Goal: Transaction & Acquisition: Obtain resource

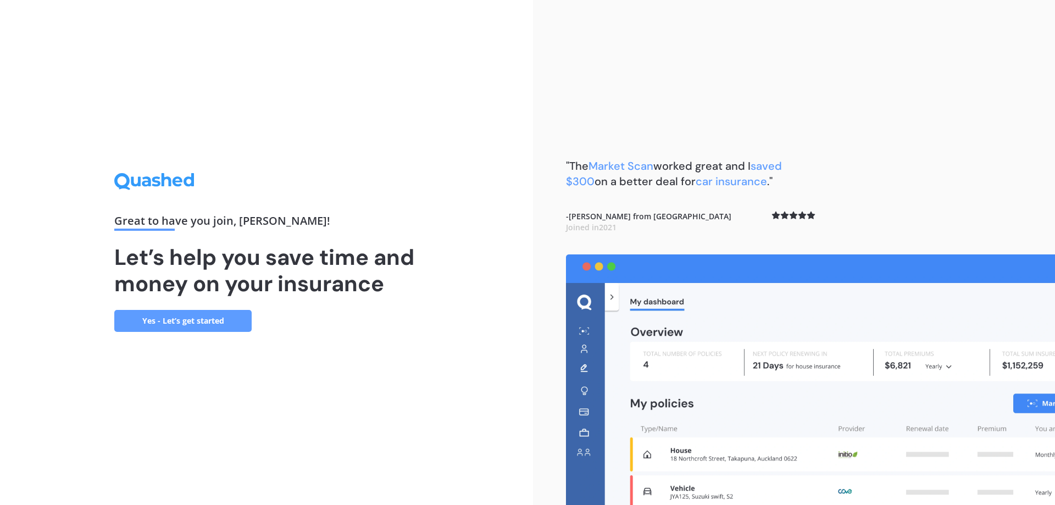
click at [733, 211] on div ""The Market Scan worked great and I saved $300 on a better deal for car insuran…" at bounding box center [691, 206] width 250 height 96
click at [234, 317] on link "Yes - Let’s get started" at bounding box center [182, 321] width 137 height 22
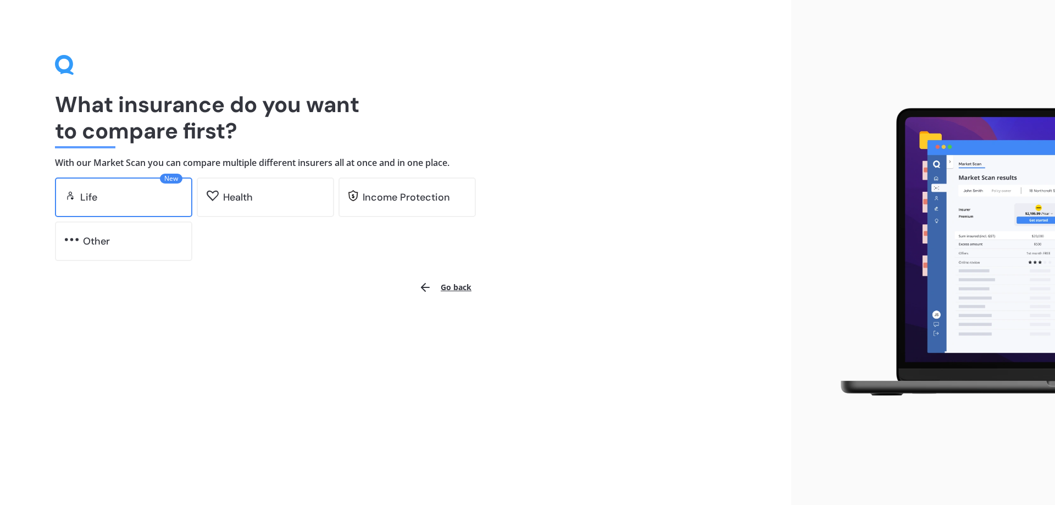
click at [132, 195] on div "Life" at bounding box center [131, 197] width 102 height 11
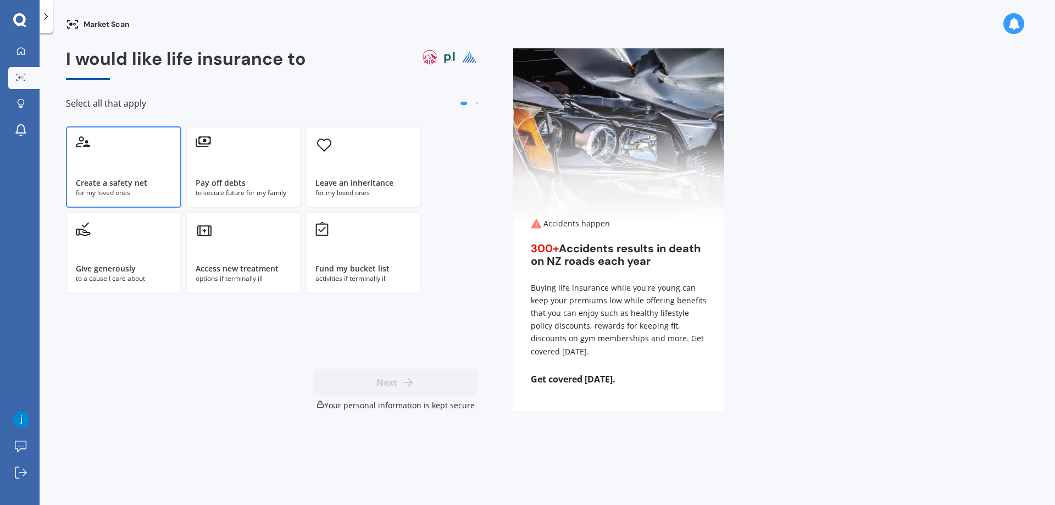
click at [101, 178] on div "Create a safety net" at bounding box center [111, 183] width 71 height 11
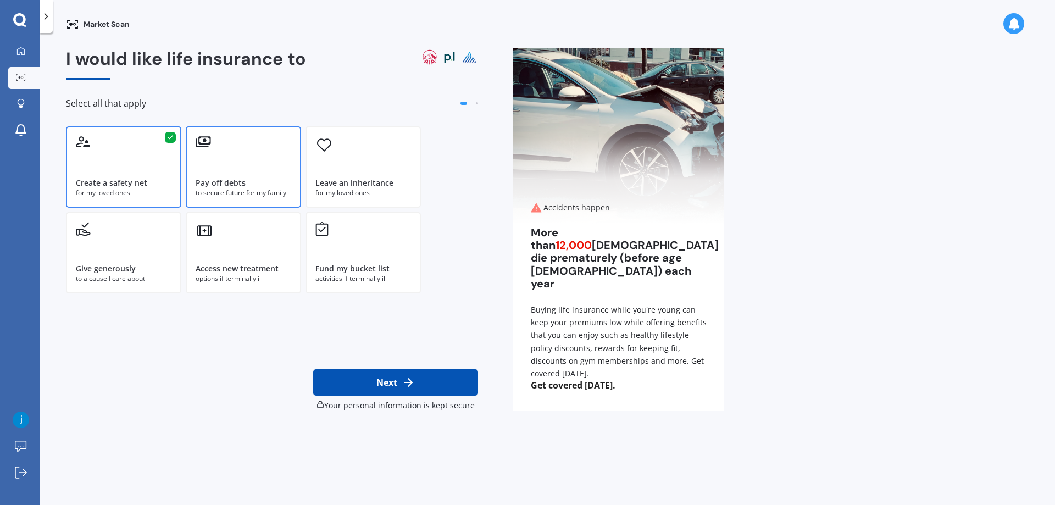
click at [232, 180] on div "Pay off debts" at bounding box center [221, 183] width 50 height 11
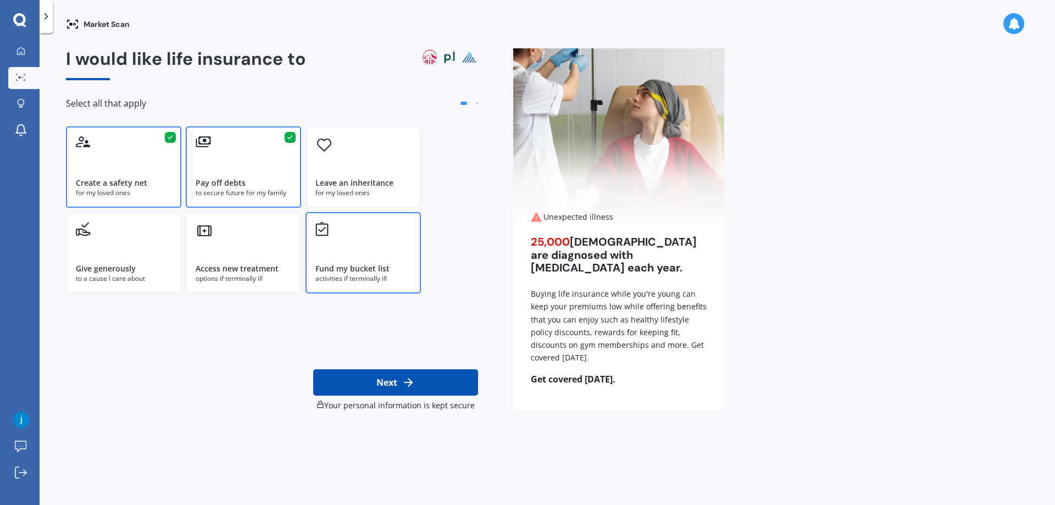
click at [347, 280] on div "activities if terminally ill" at bounding box center [363, 279] width 96 height 10
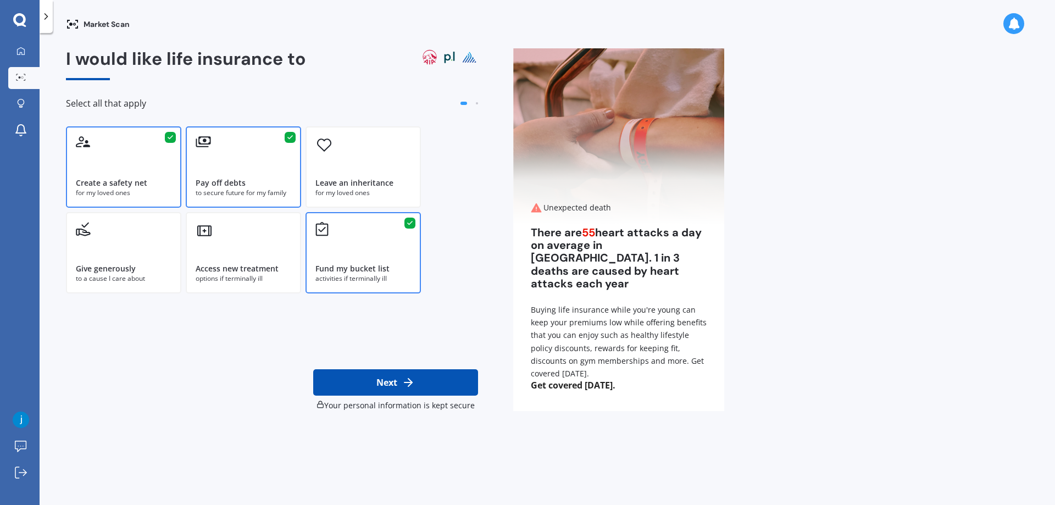
click at [416, 379] on button "Next" at bounding box center [395, 382] width 165 height 26
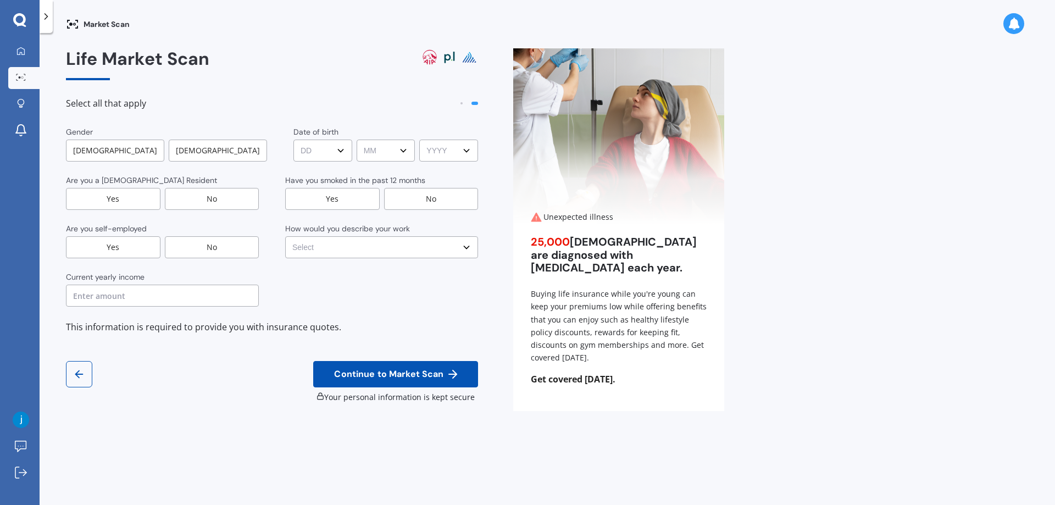
click at [139, 156] on div "[DEMOGRAPHIC_DATA]" at bounding box center [115, 151] width 98 height 22
click at [313, 152] on select "DD DD 01 02 03 04 05 06 07 08 09 10 11 12 13 14 15 16 17 18 19 20 21 22 23 24 2…" at bounding box center [324, 151] width 58 height 22
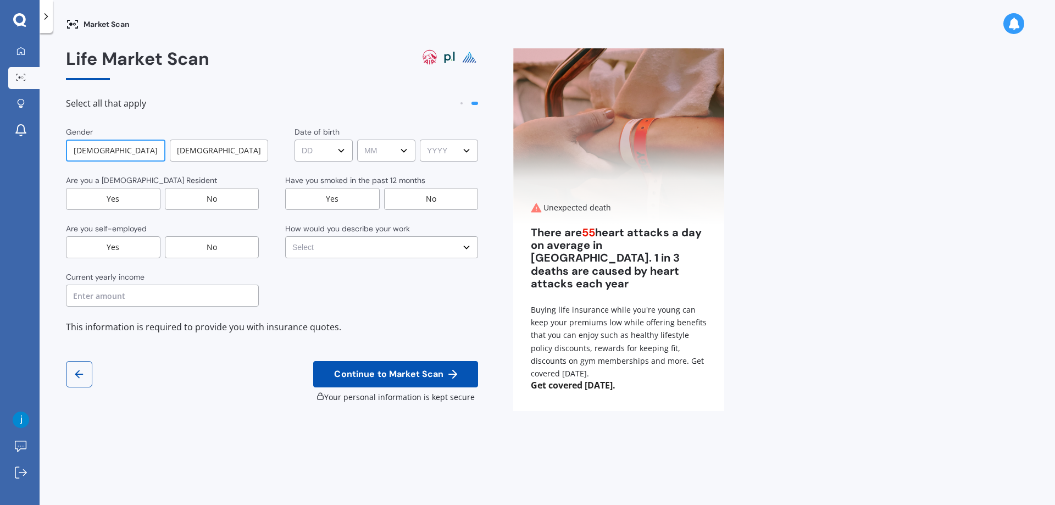
select select "29"
click at [295, 140] on select "DD DD 01 02 03 04 05 06 07 08 09 10 11 12 13 14 15 16 17 18 19 20 21 22 23 24 2…" at bounding box center [324, 151] width 58 height 22
click at [376, 157] on select "MM MM 01 02 03 04 05 06 07 08 09 10 11 12" at bounding box center [386, 151] width 58 height 22
select select "01"
click at [357, 140] on select "MM MM 01 02 03 04 05 06 07 08 09 10 11 12" at bounding box center [386, 151] width 58 height 22
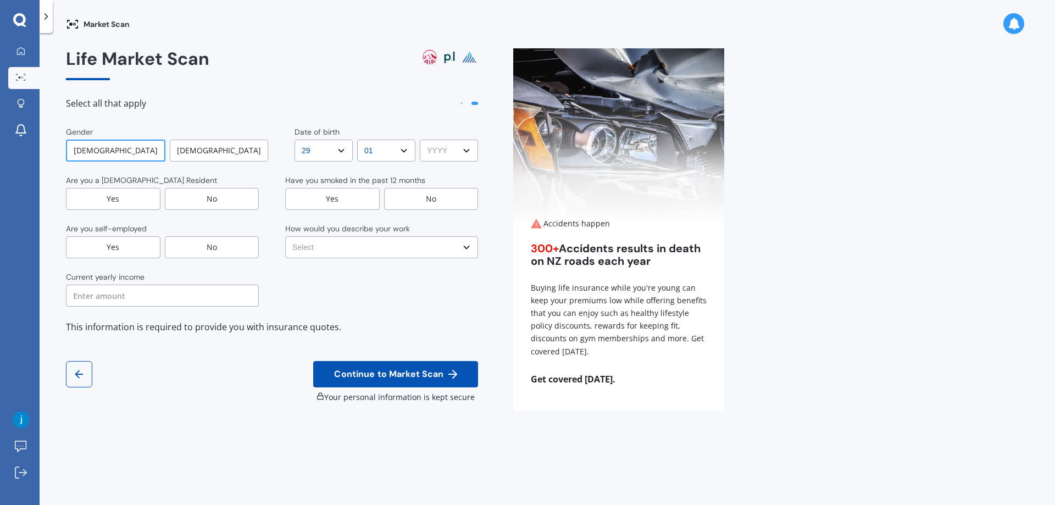
click at [435, 152] on select "YYYY YYYY 2009 2008 2007 2006 2005 2004 2003 2002 2001 2000 1999 1998 1997 1996…" at bounding box center [449, 151] width 58 height 22
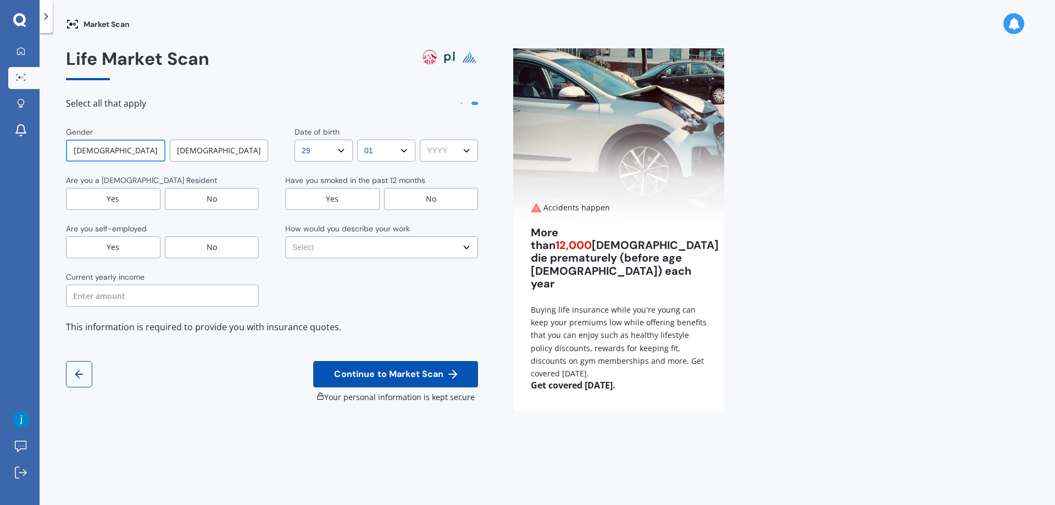
select select "1988"
click at [420, 140] on select "YYYY YYYY 2009 2008 2007 2006 2005 2004 2003 2002 2001 2000 1999 1998 1997 1996…" at bounding box center [449, 151] width 58 height 22
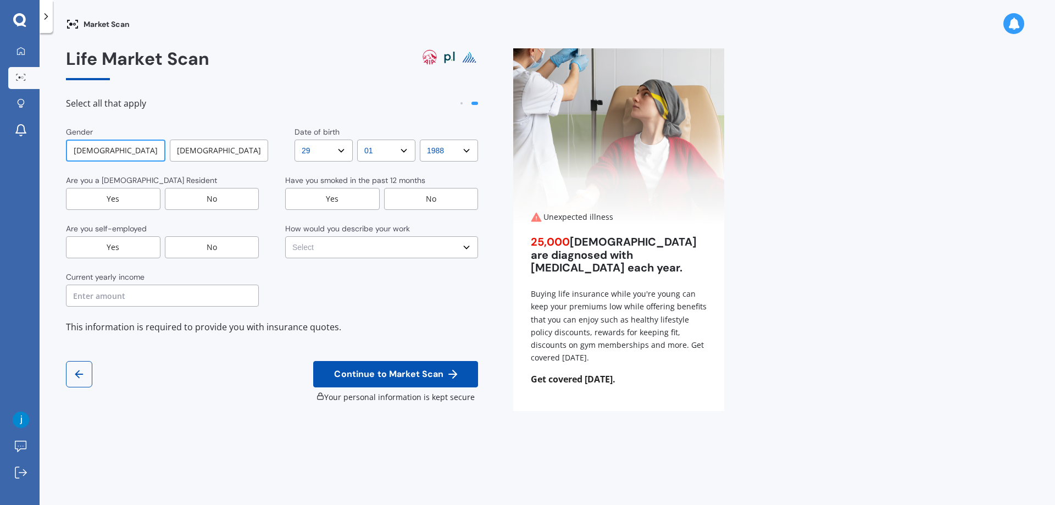
click at [130, 200] on div "Yes" at bounding box center [113, 199] width 95 height 22
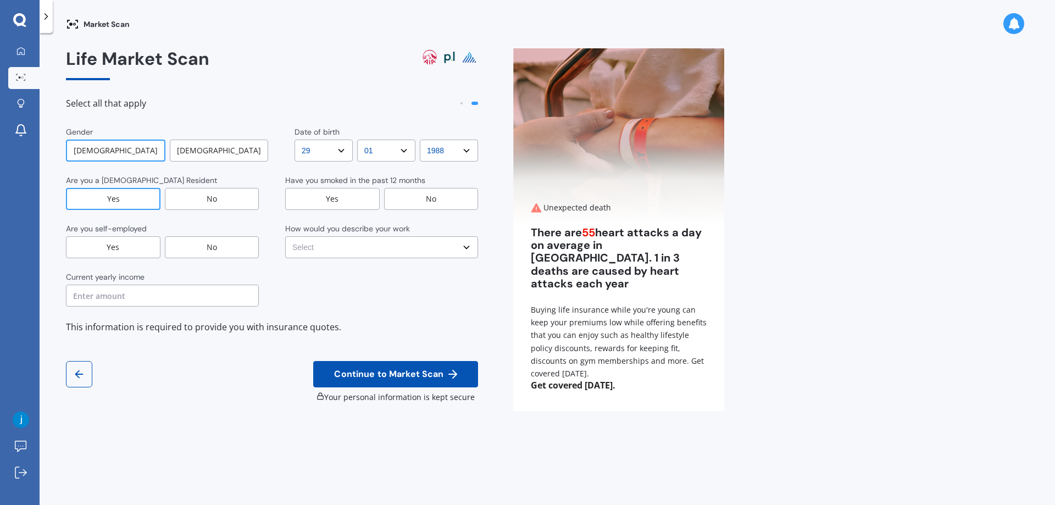
click at [433, 201] on div "No" at bounding box center [431, 199] width 95 height 22
click at [197, 257] on div "No" at bounding box center [212, 247] width 95 height 22
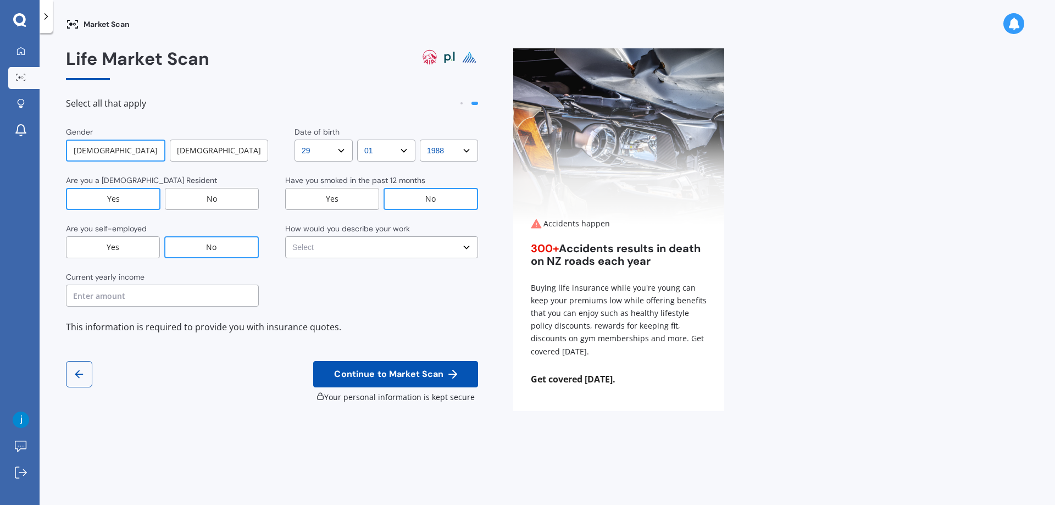
click at [386, 251] on select "Select No manual work e.g. lawyer, consultant, engineer Light manual work [PERS…" at bounding box center [381, 247] width 193 height 22
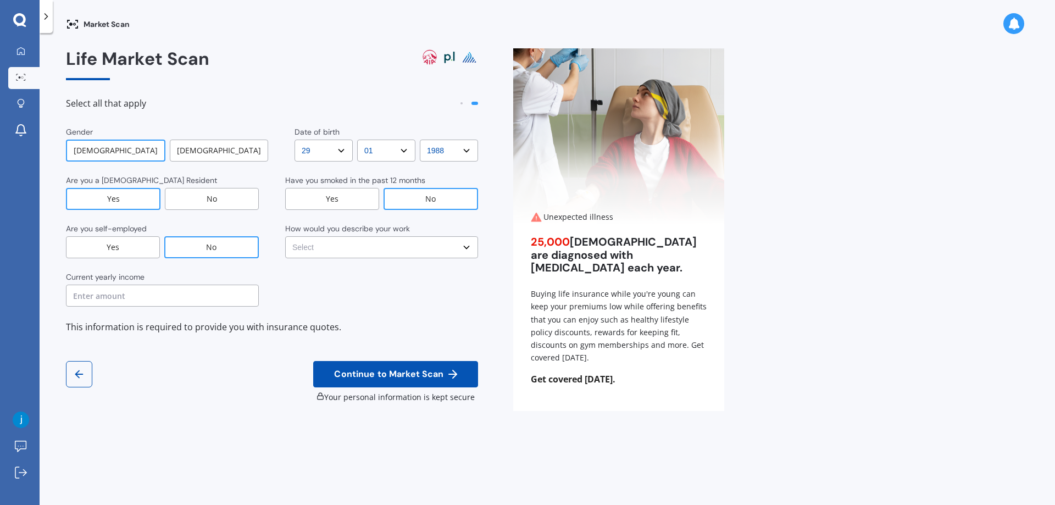
select select "No manual work e.g. lawyer, consultant, engineer"
click at [285, 236] on select "Select No manual work e.g. lawyer, consultant, engineer Light manual work [PERS…" at bounding box center [381, 247] width 193 height 22
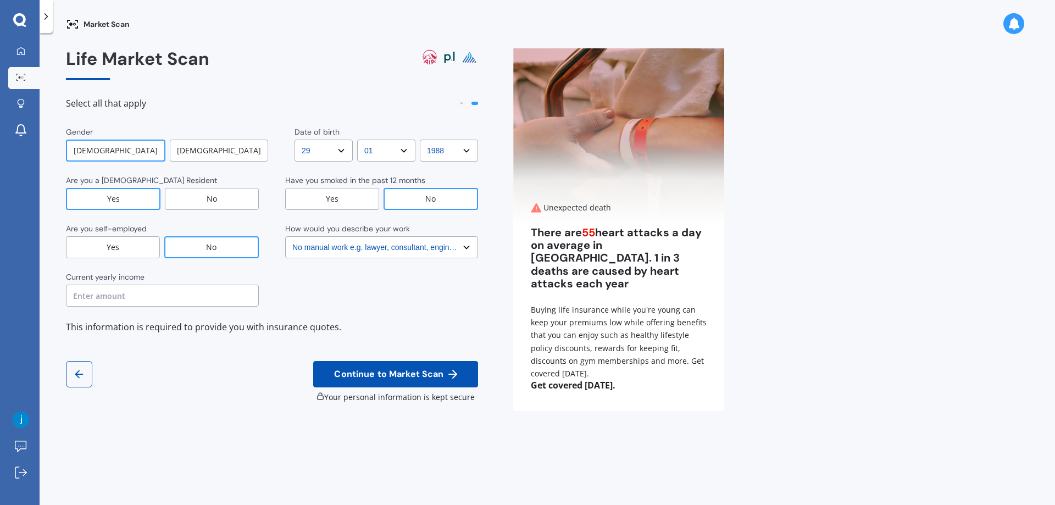
click at [139, 300] on input "text" at bounding box center [162, 296] width 193 height 22
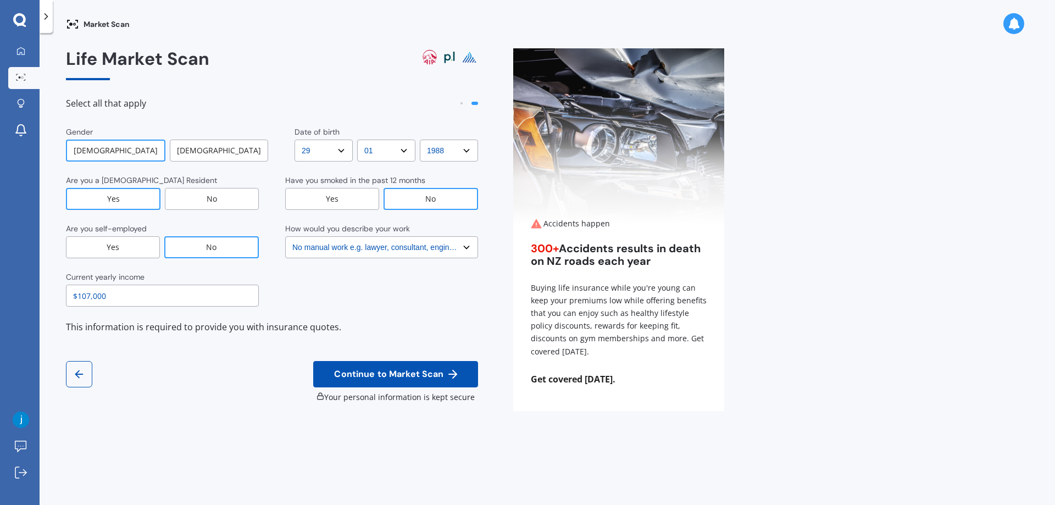
type input "$107,000"
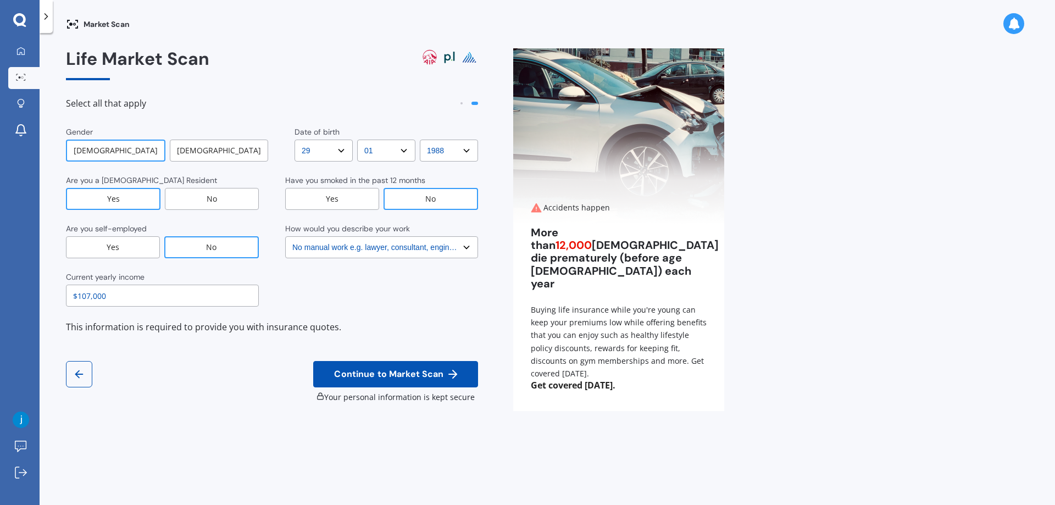
click at [364, 373] on span "Continue to Market Scan" at bounding box center [389, 374] width 114 height 10
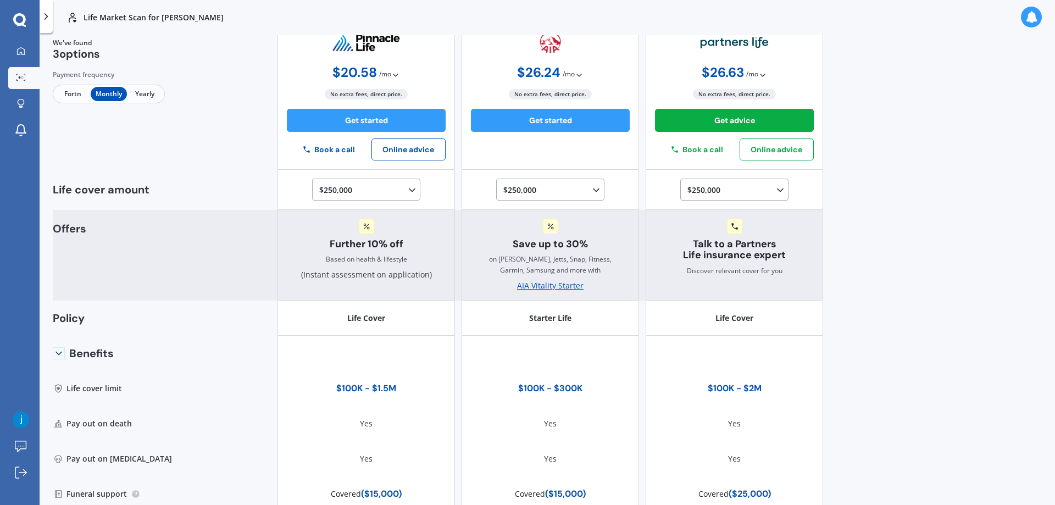
scroll to position [17, 0]
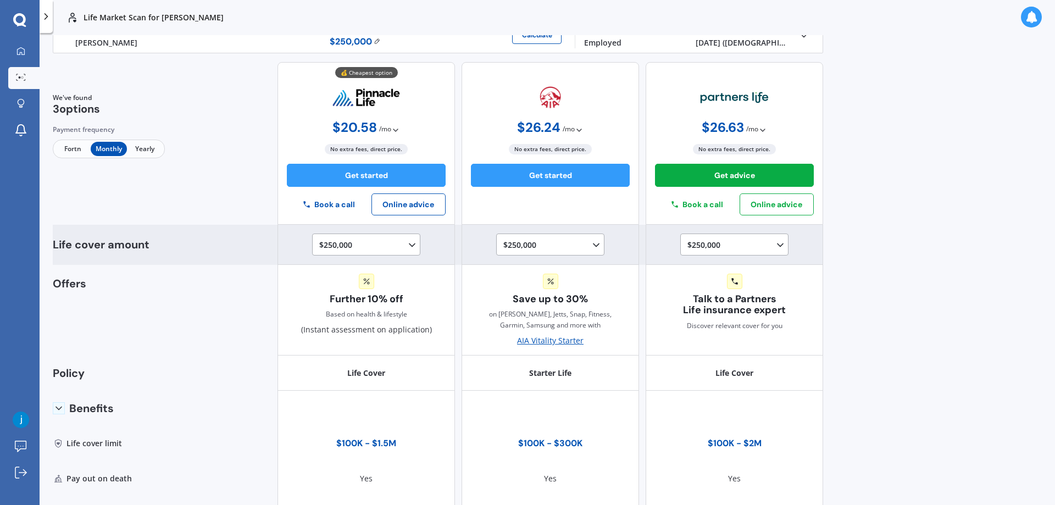
click at [398, 246] on div "$250,000 $100,000 $150,000 $200,000 $250,000 $300,000 $350,000 $400,000 $500,00…" at bounding box center [368, 245] width 98 height 13
click at [339, 347] on span "$500,000" at bounding box center [345, 349] width 33 height 10
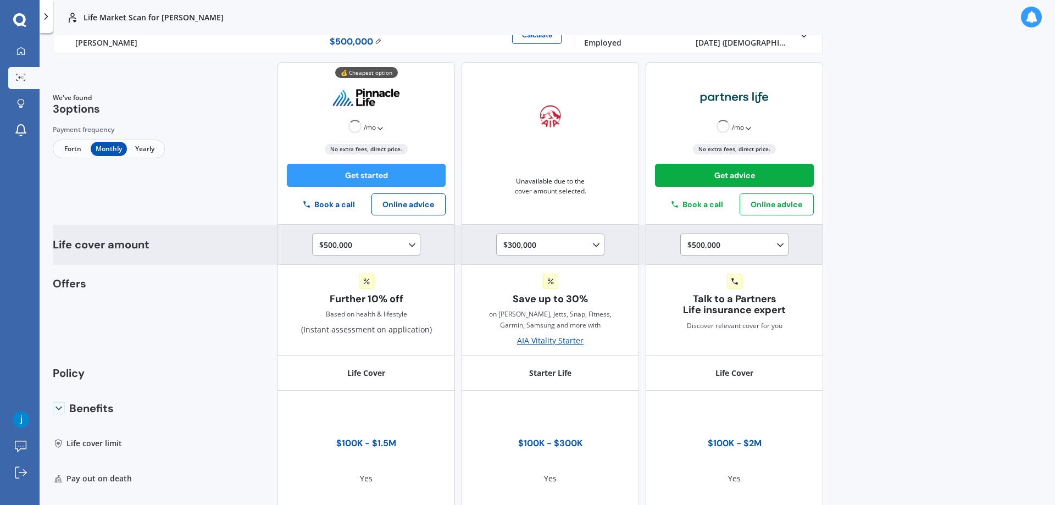
click at [550, 248] on div "$300,000 $100,000 $150,000 $200,000 $250,000 $300,000" at bounding box center [552, 245] width 98 height 13
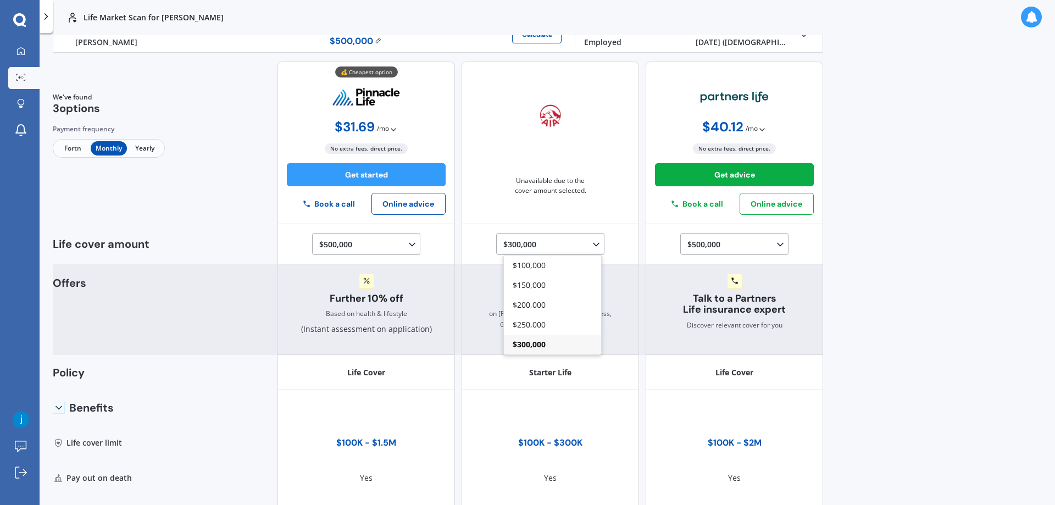
scroll to position [17, 0]
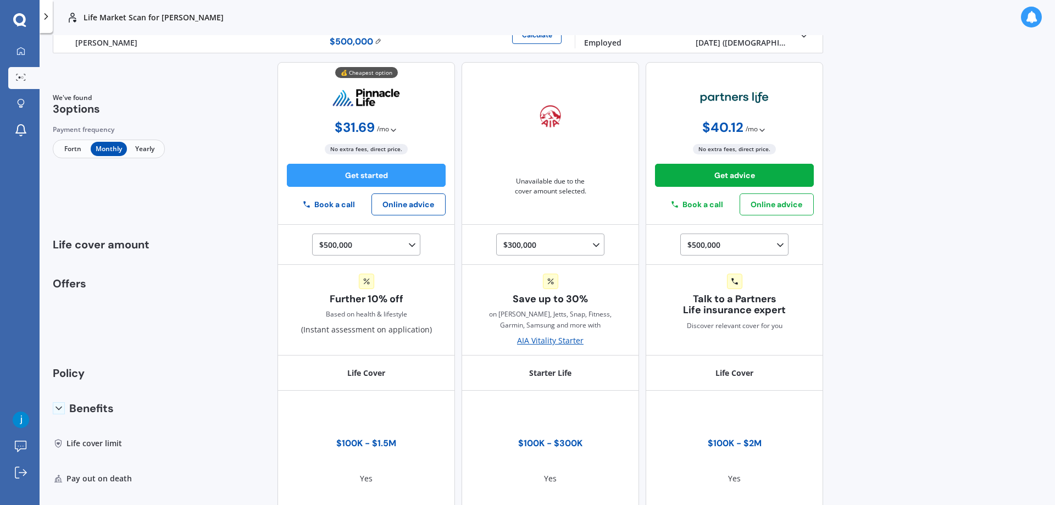
click at [938, 232] on div "Life Market Scan for [PERSON_NAME] Life Market Scan for [PERSON_NAME] Life [PER…" at bounding box center [548, 252] width 1016 height 505
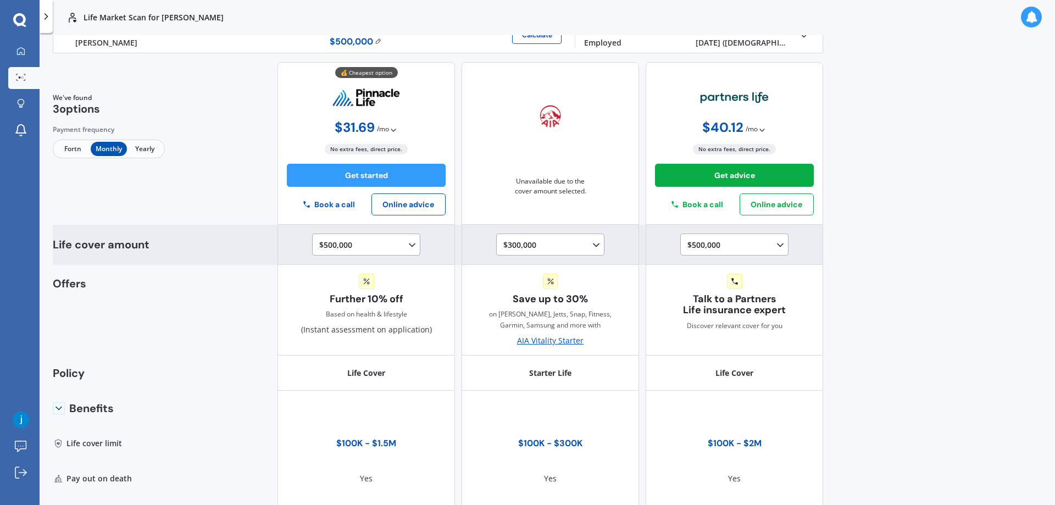
click at [569, 245] on div "$300,000 $100,000 $150,000 $200,000 $250,000 $300,000" at bounding box center [552, 245] width 98 height 13
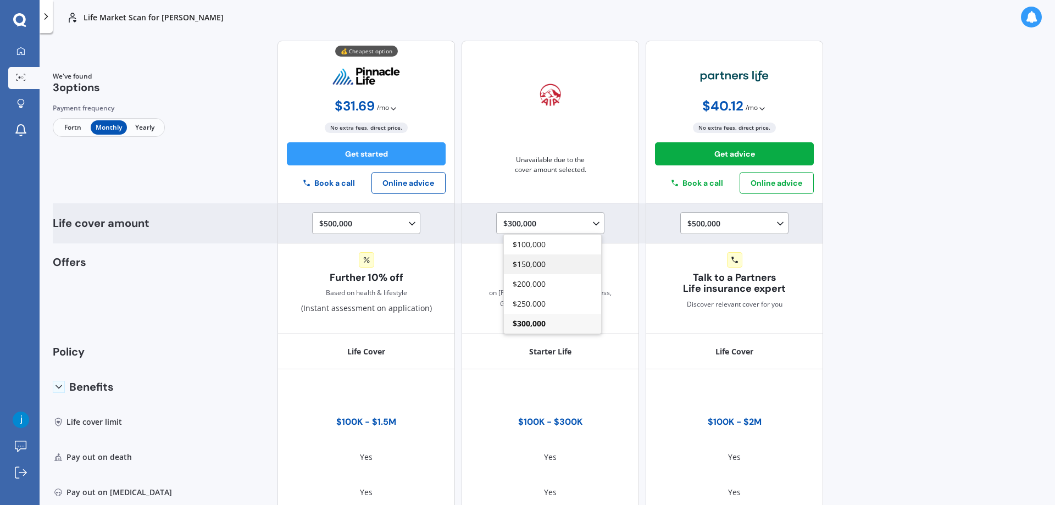
scroll to position [0, 0]
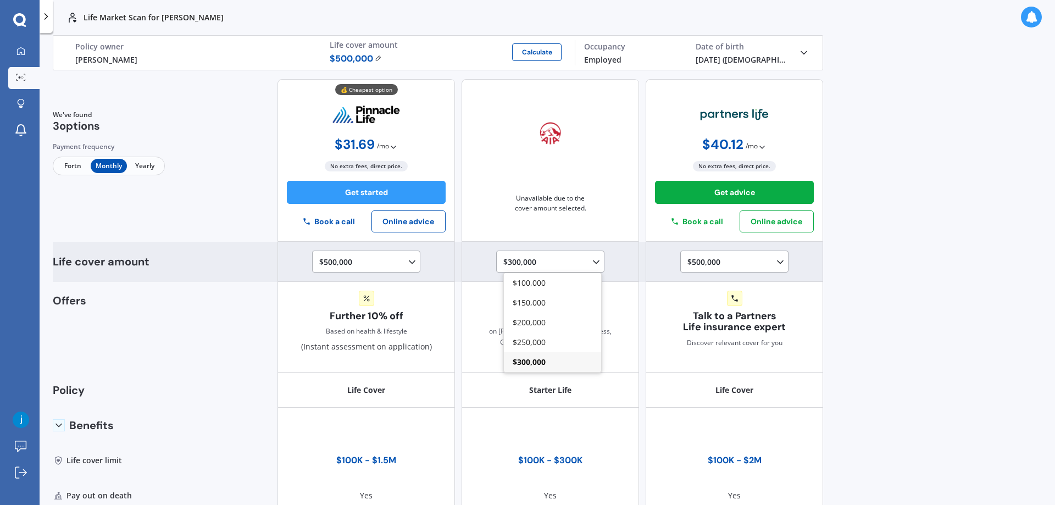
click at [544, 364] on div "$300,000" at bounding box center [552, 362] width 97 height 20
click at [747, 266] on div "$500,000 $100,000 $150,000 $200,000 $250,000 $300,000 $350,000 $400,000 $500,00…" at bounding box center [737, 262] width 98 height 13
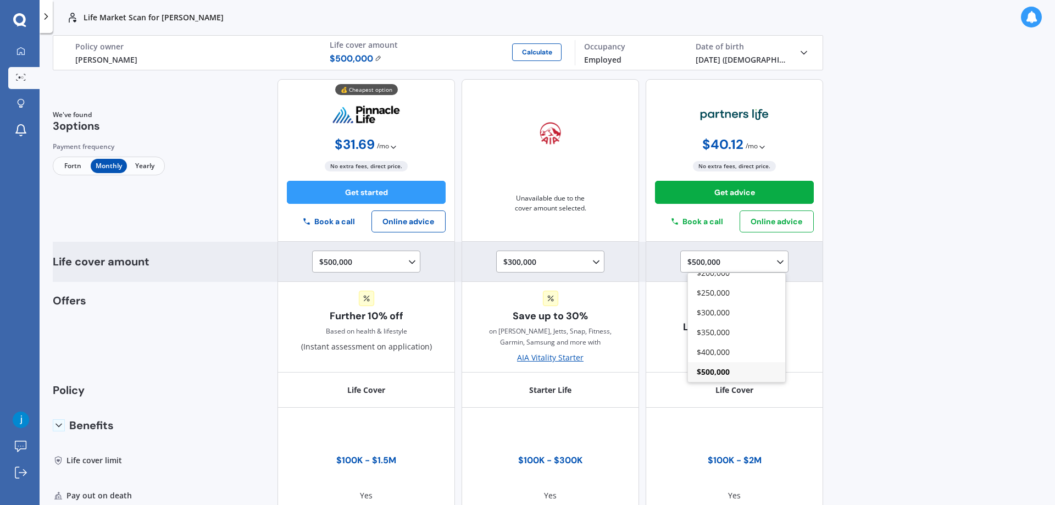
click at [722, 370] on span "$500,000" at bounding box center [713, 372] width 33 height 10
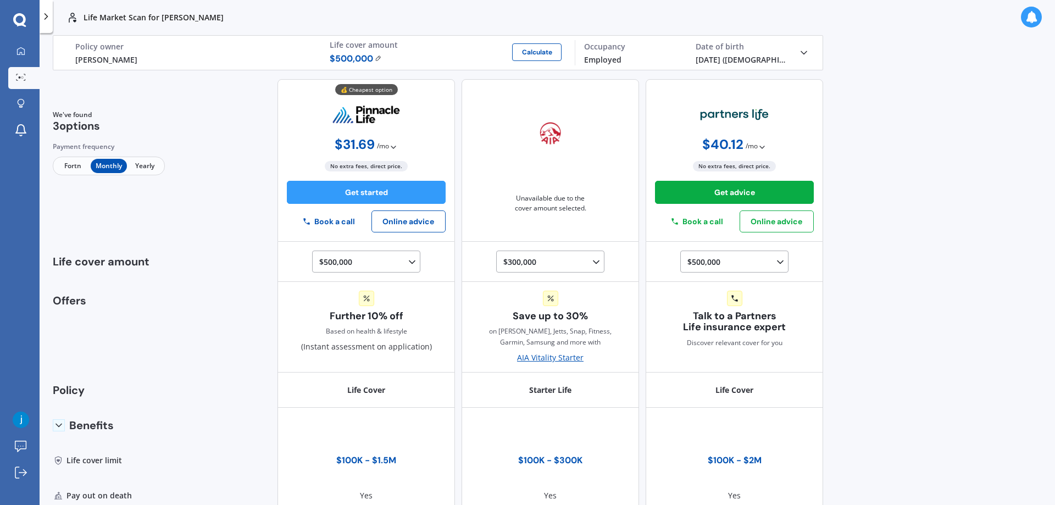
click at [892, 294] on div "Life Market Scan for [PERSON_NAME] Life Market Scan for [PERSON_NAME] Life [PER…" at bounding box center [548, 252] width 1016 height 505
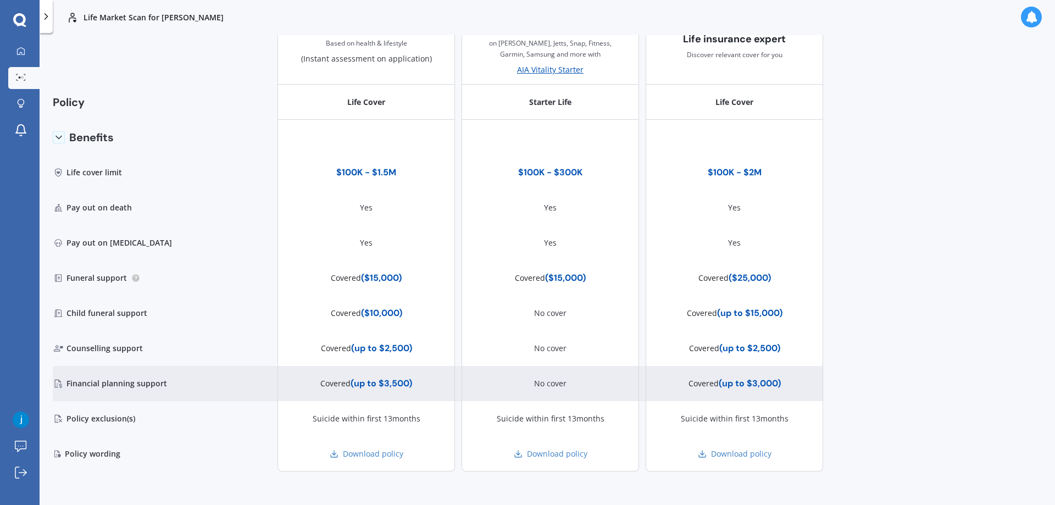
scroll to position [292, 0]
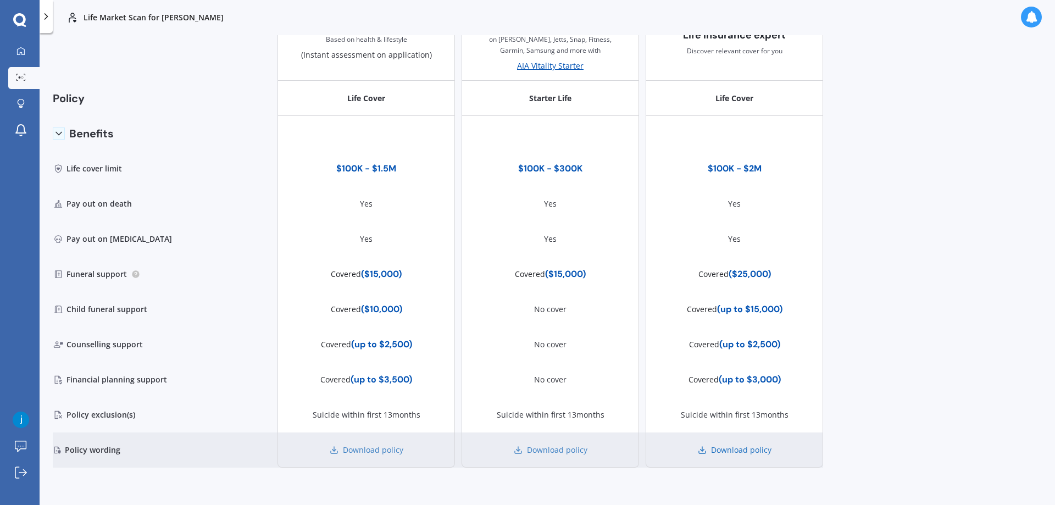
click at [737, 448] on link "Download policy" at bounding box center [735, 450] width 74 height 11
